Goal: Find specific fact

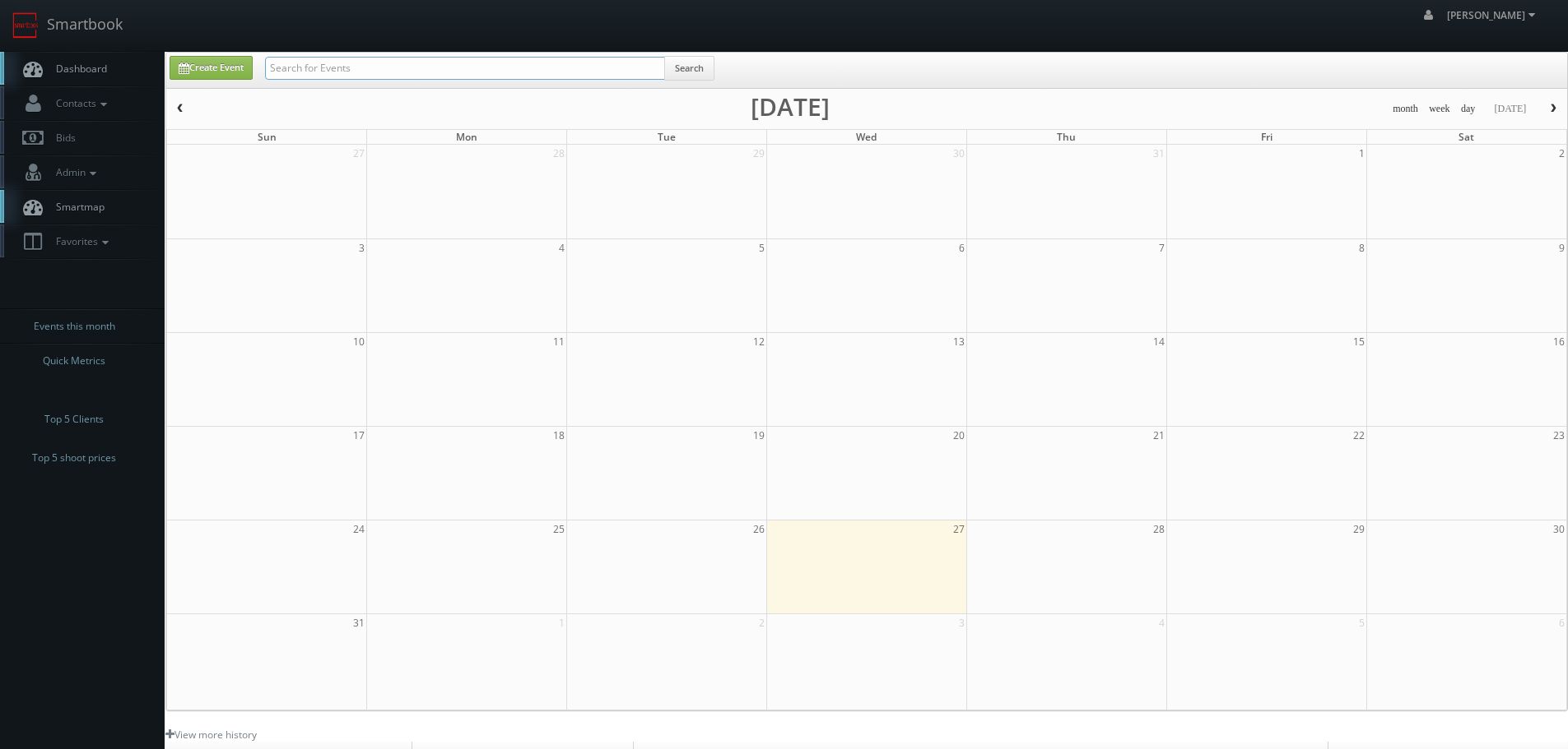
click at [537, 58] on input "text" at bounding box center [465, 68] width 400 height 23
paste input "62024"
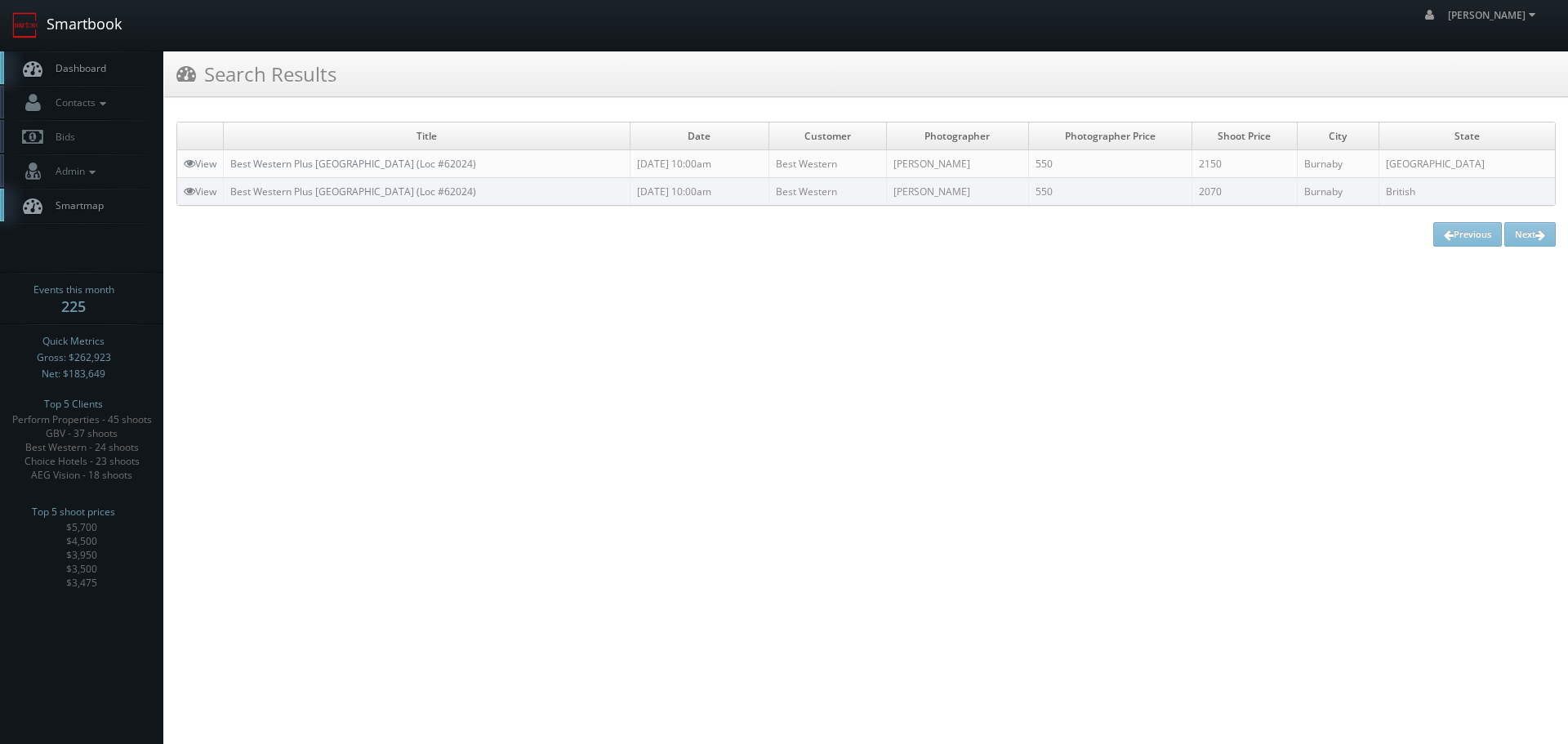
click at [102, 28] on link "Smartbook" at bounding box center [67, 25] width 134 height 50
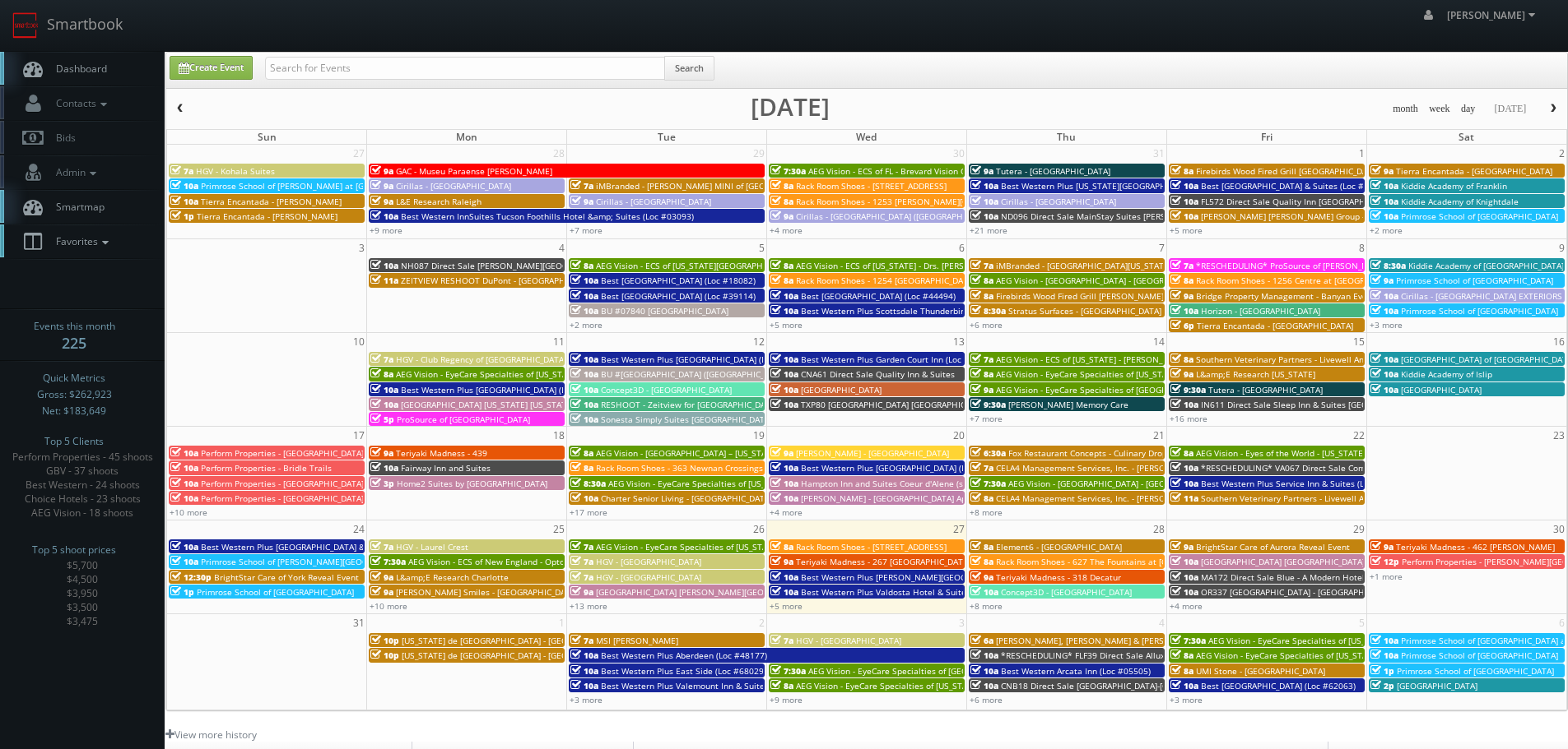
click at [112, 240] on icon at bounding box center [105, 242] width 15 height 11
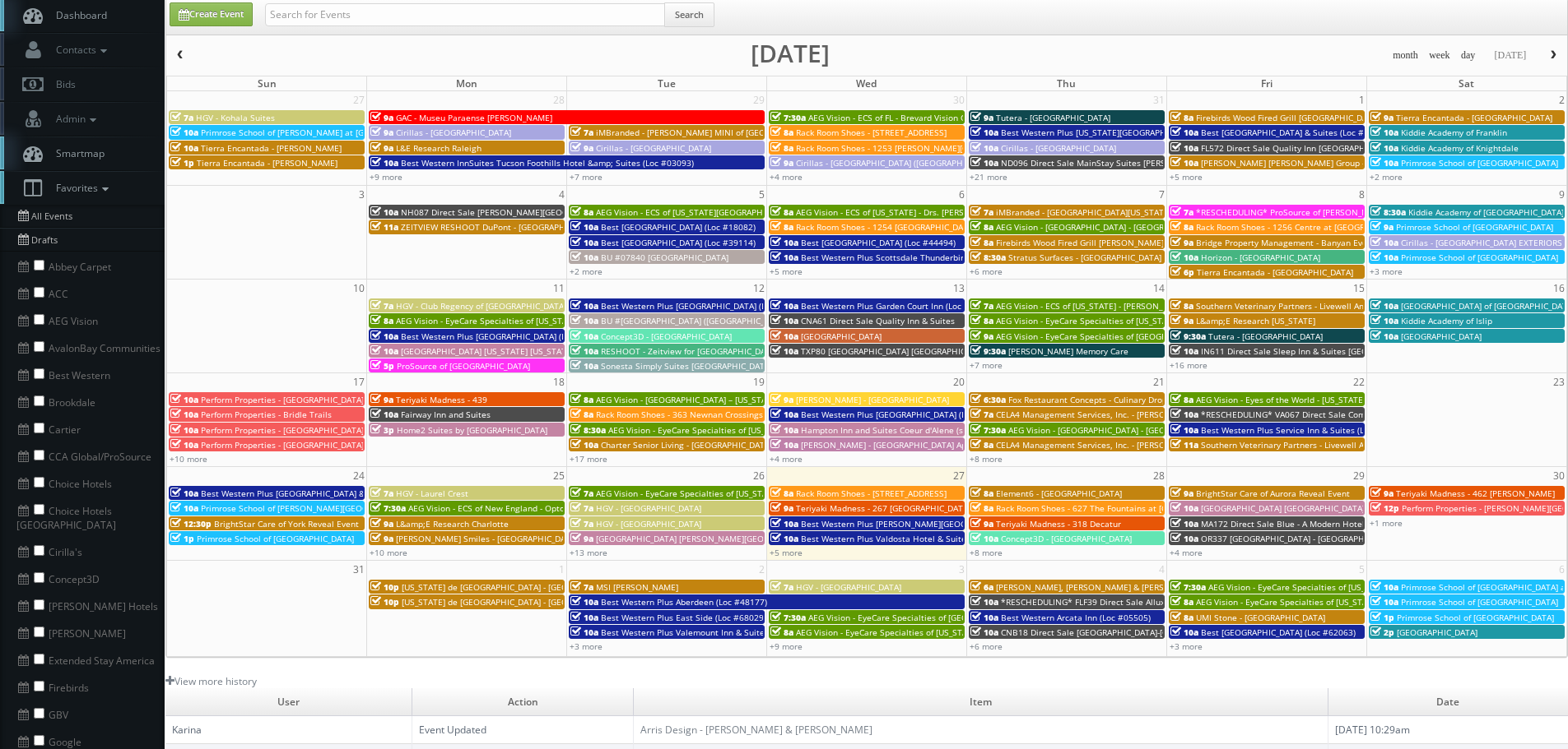
scroll to position [82, 0]
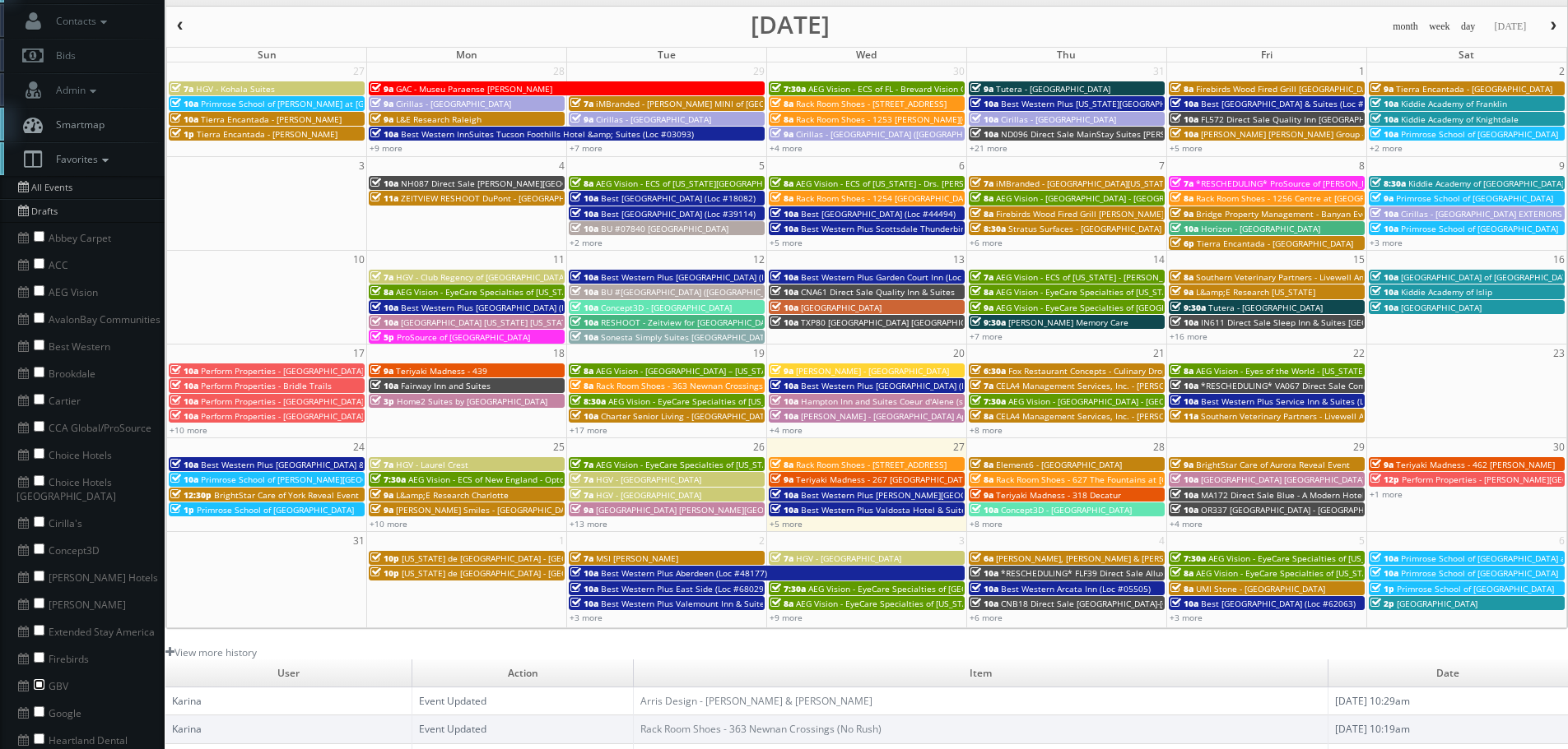
click at [38, 679] on input "checkbox" at bounding box center [40, 685] width 11 height 11
checkbox input "true"
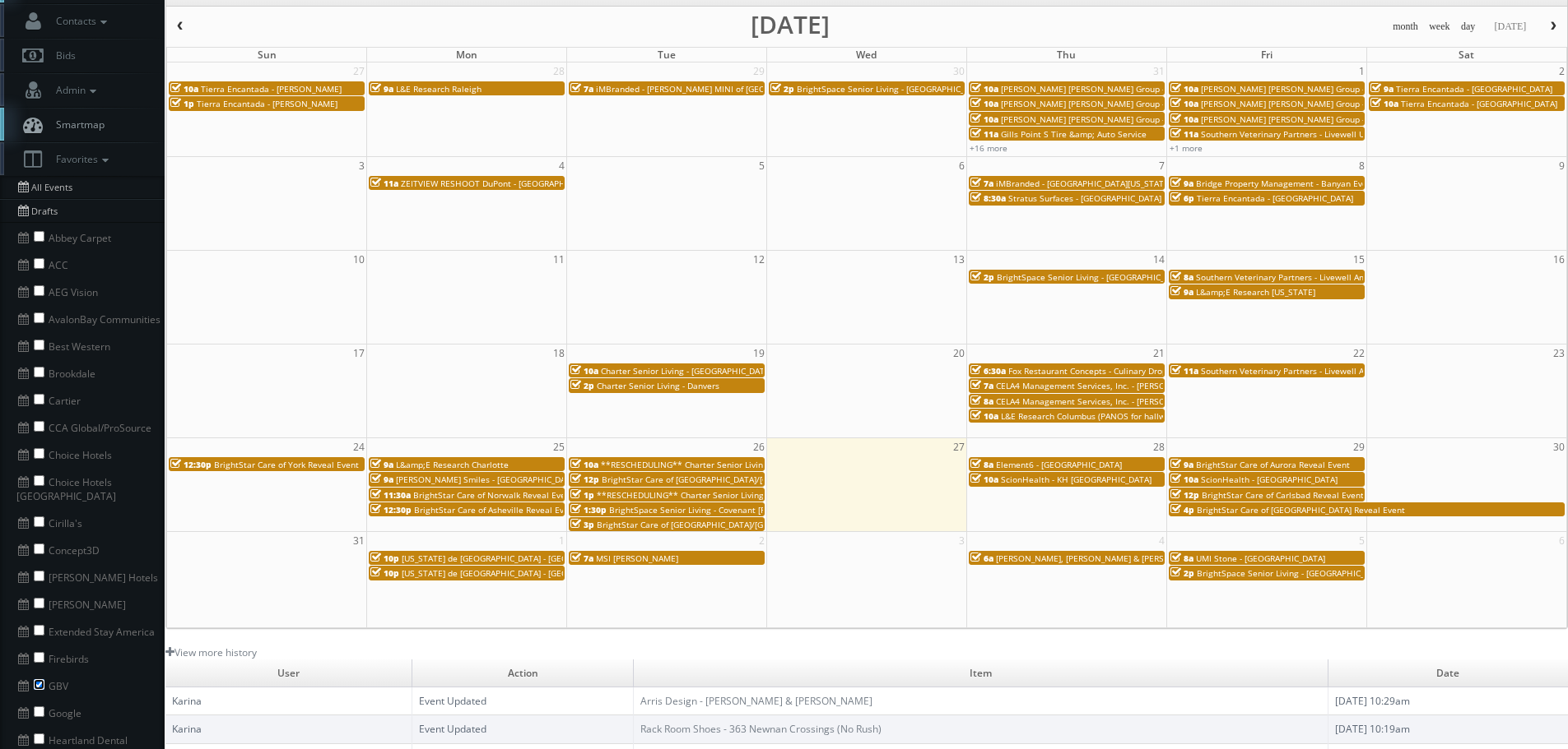
scroll to position [0, 0]
